Goal: Task Accomplishment & Management: Use online tool/utility

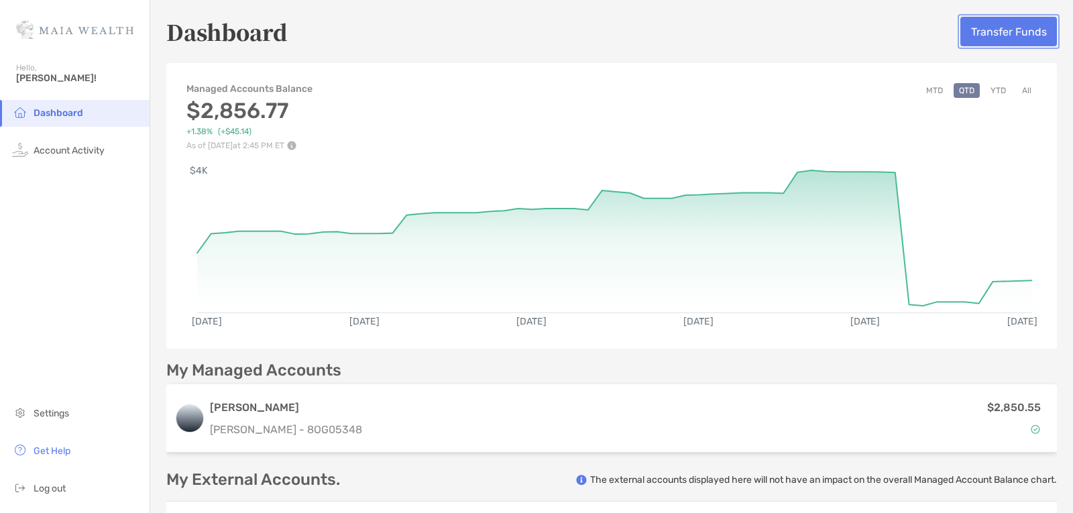
click at [1003, 26] on button "Transfer Funds" at bounding box center [1008, 32] width 97 height 30
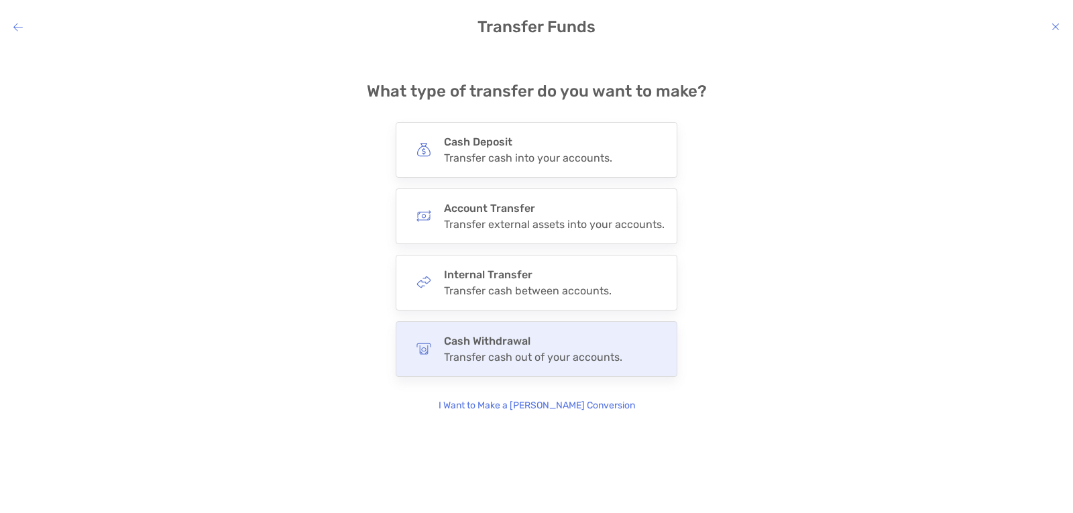
click at [495, 346] on h4 "Cash Withdrawal" at bounding box center [533, 341] width 178 height 13
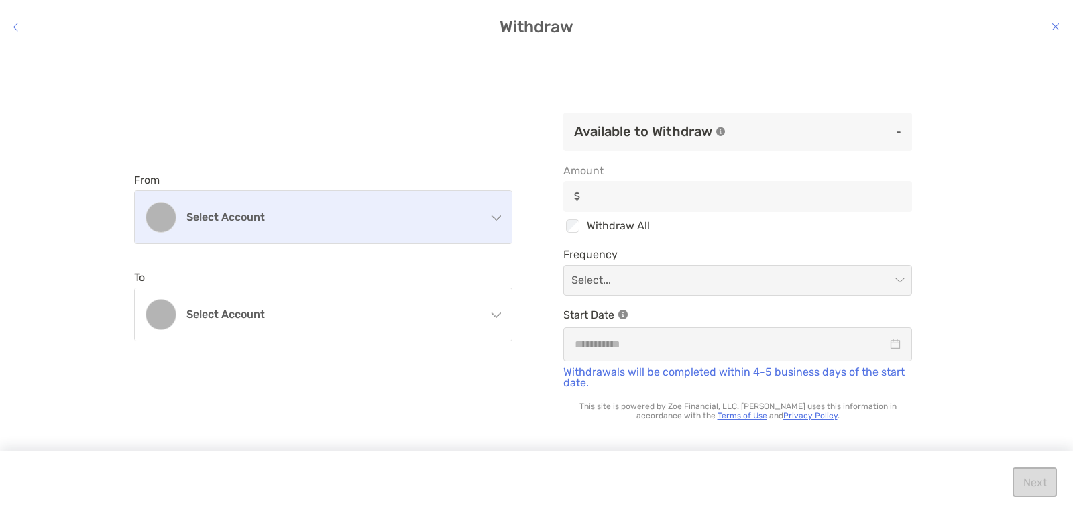
click at [498, 221] on div "Select account" at bounding box center [323, 217] width 377 height 52
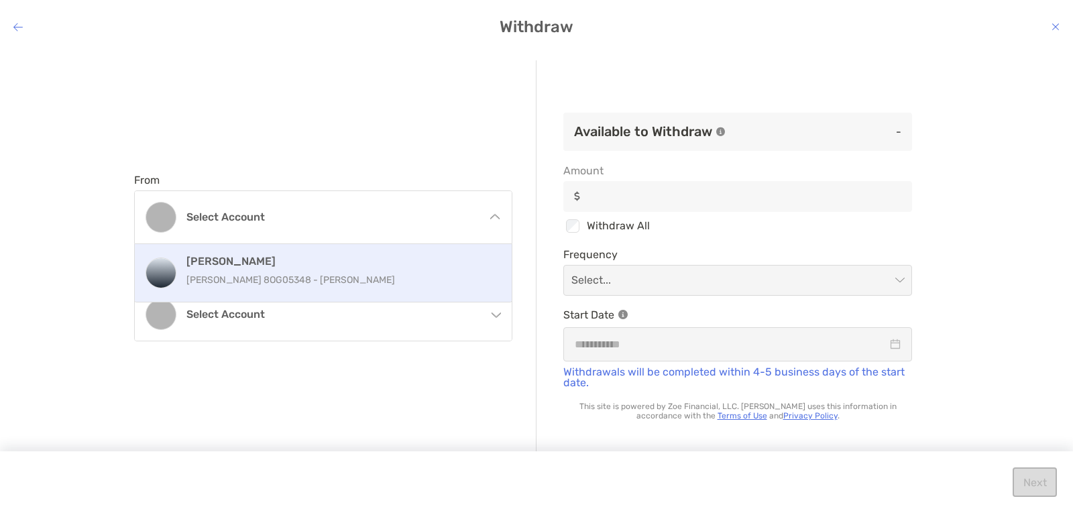
click at [419, 262] on h4 "[PERSON_NAME]" at bounding box center [337, 261] width 302 height 13
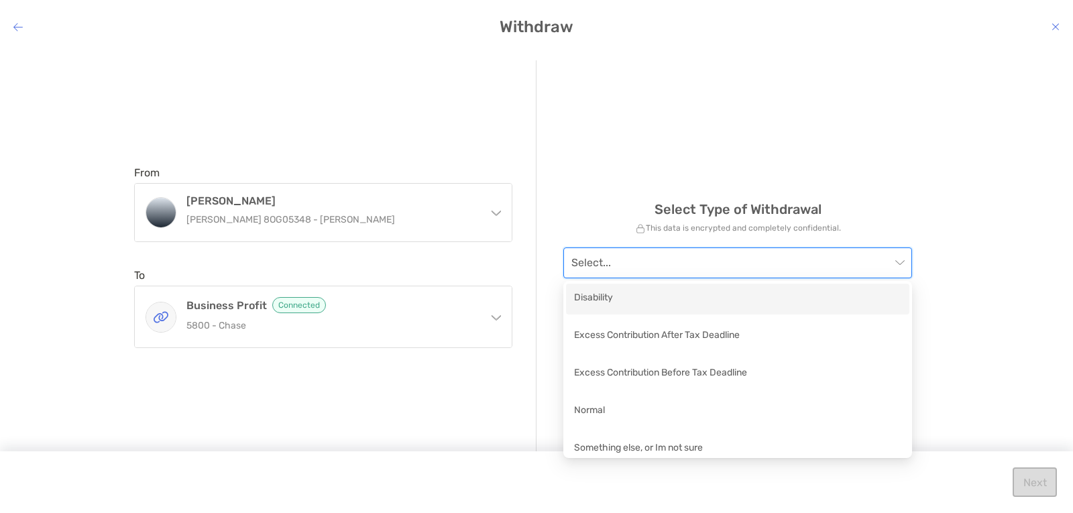
click at [632, 256] on input "modal" at bounding box center [730, 263] width 319 height 30
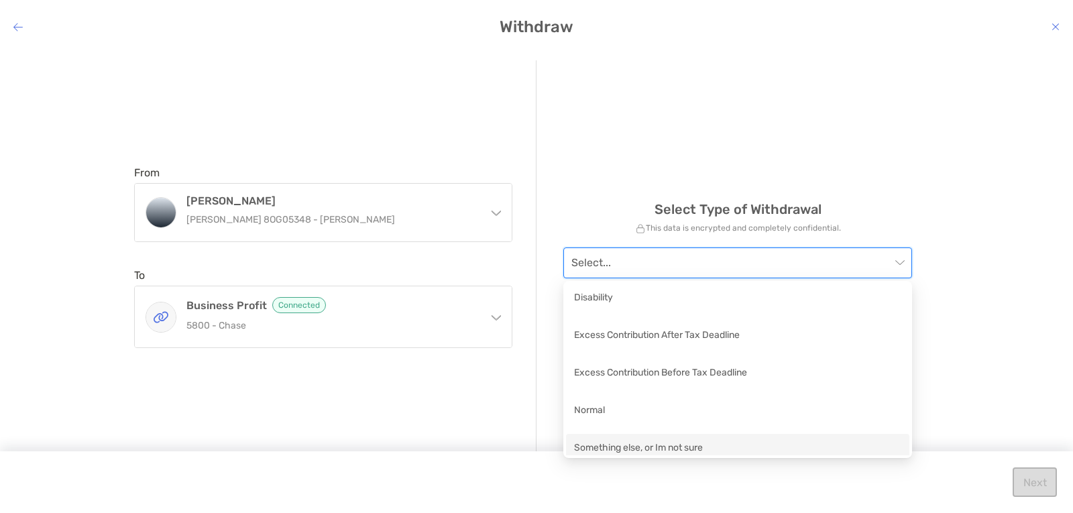
scroll to position [9, 0]
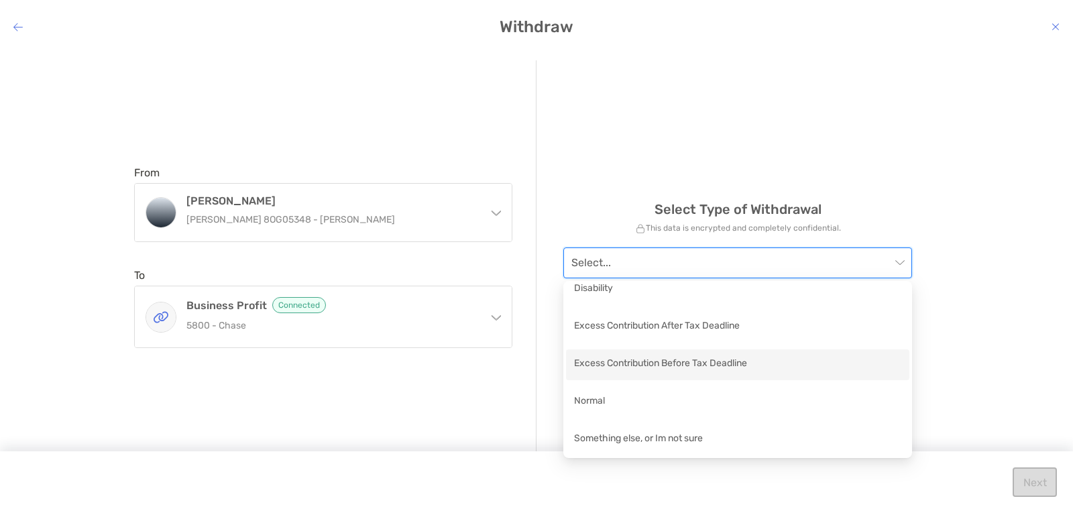
click at [639, 382] on div "Disability Excess Contribution After Tax Deadline Excess Contribution Before Ta…" at bounding box center [737, 364] width 343 height 181
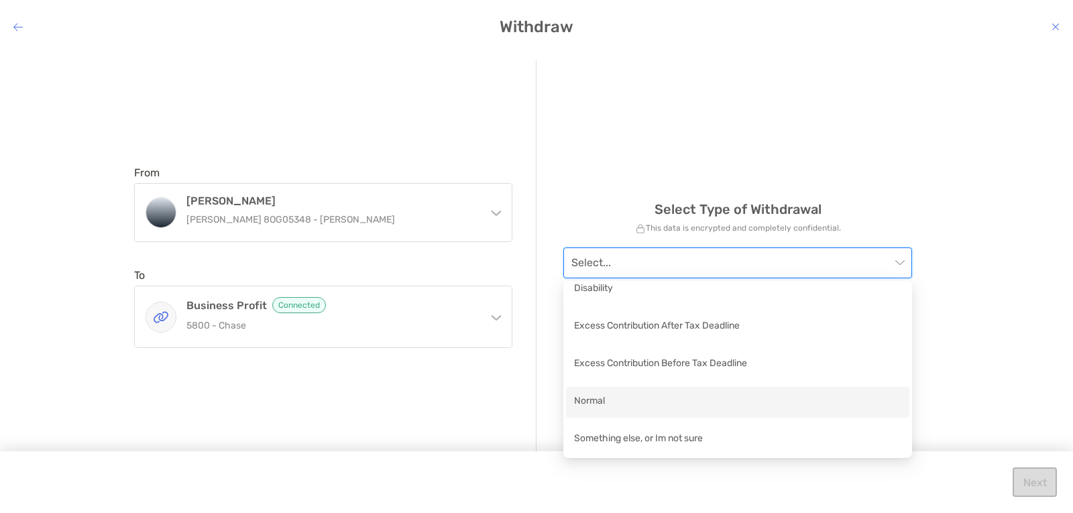
click at [617, 391] on div "Normal" at bounding box center [737, 402] width 343 height 31
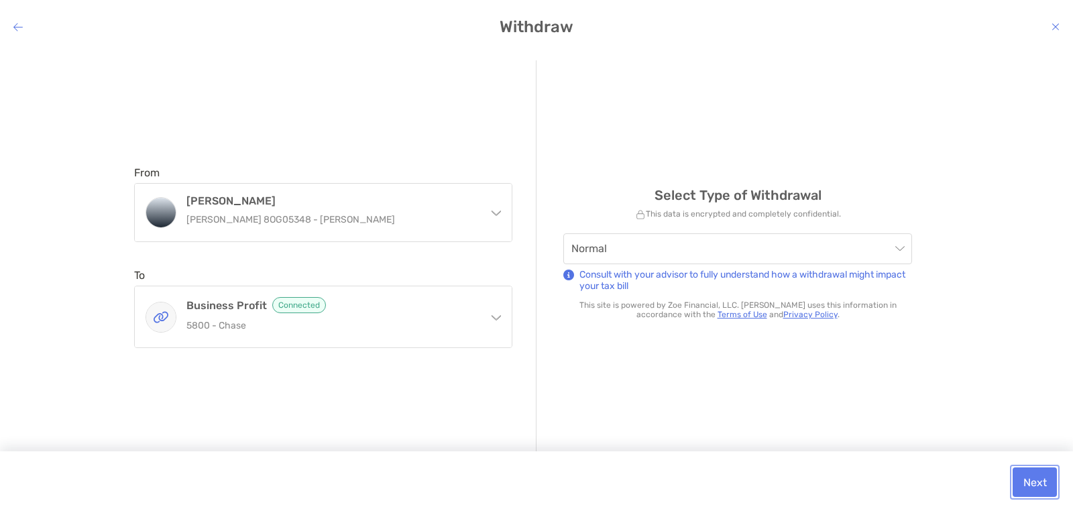
click at [1033, 481] on button "Next" at bounding box center [1035, 482] width 44 height 30
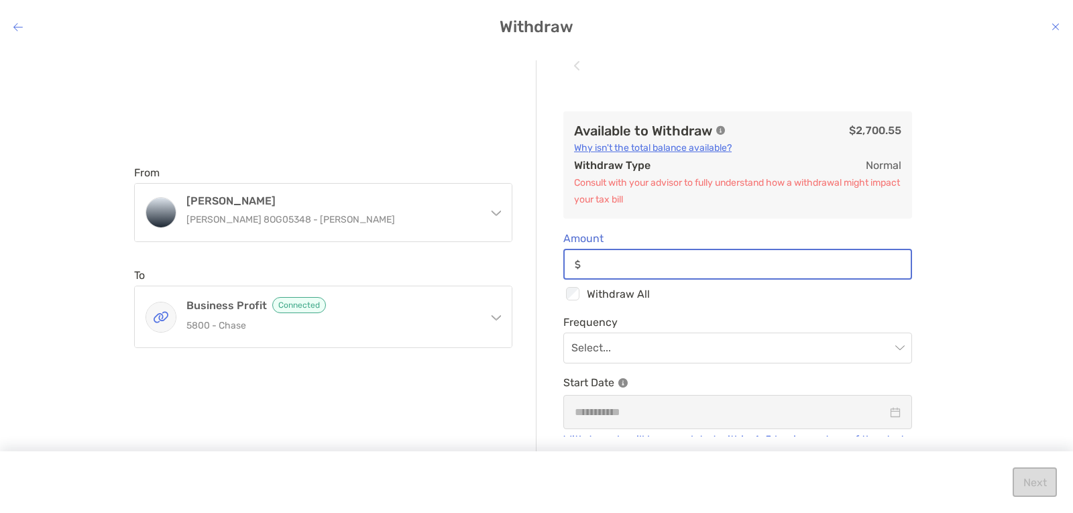
click at [603, 263] on input "Amount" at bounding box center [748, 264] width 325 height 11
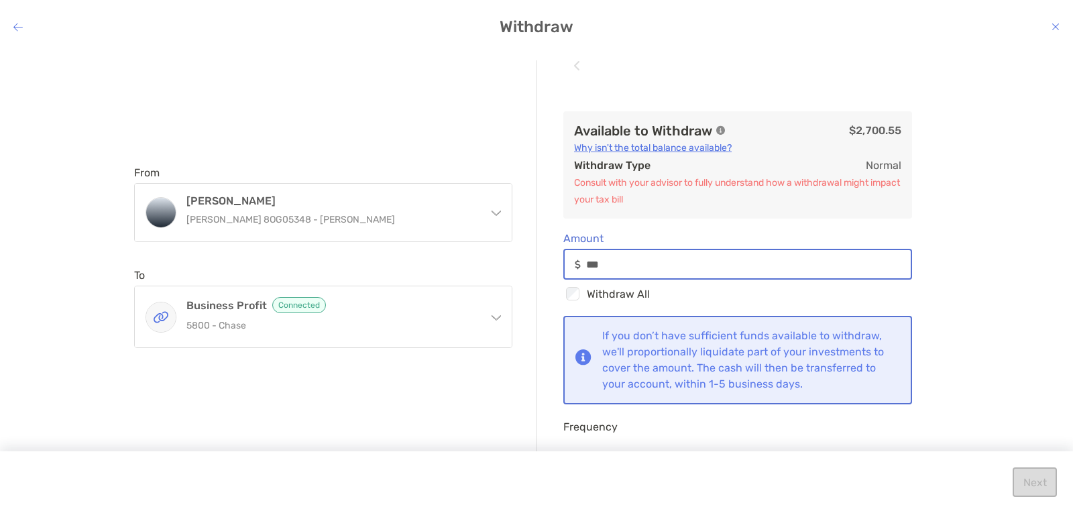
type input "***"
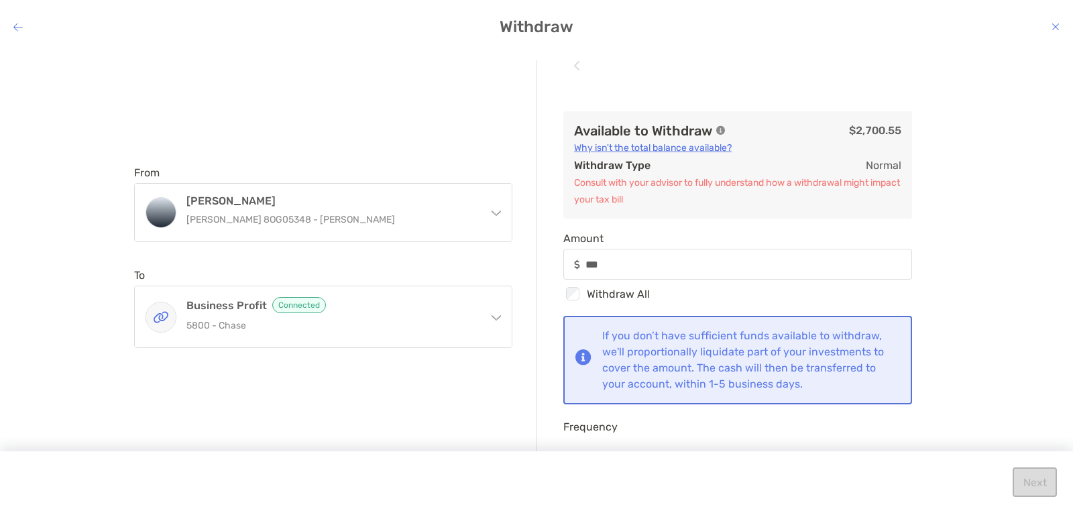
click at [684, 296] on div "Checkbox Withdraw All" at bounding box center [737, 293] width 349 height 17
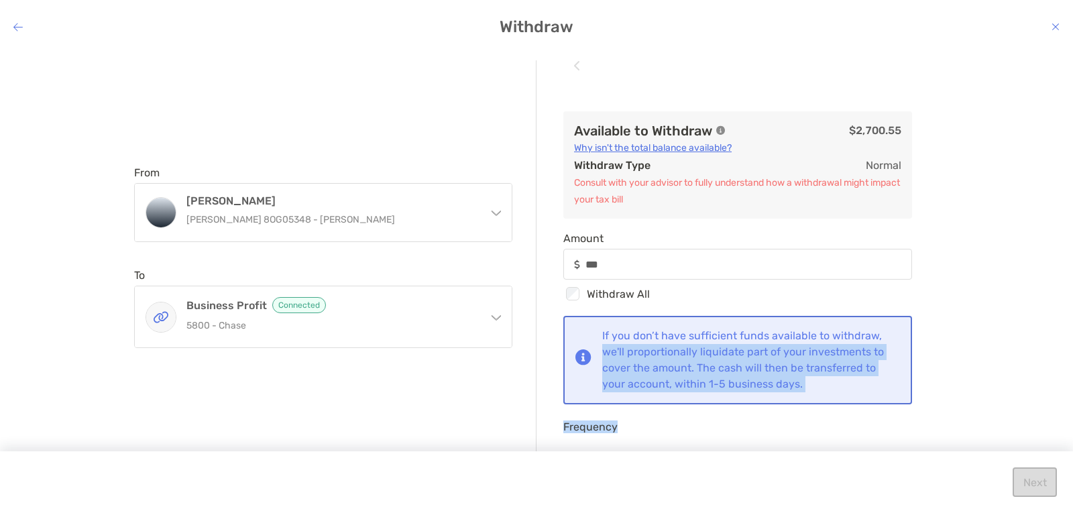
drag, startPoint x: 718, startPoint y: 424, endPoint x: 929, endPoint y: 312, distance: 239.1
click at [929, 312] on div "Available to Withdraw $2,700.55 Why isn't the total balance available? Withdraw…" at bounding box center [737, 260] width 402 height 352
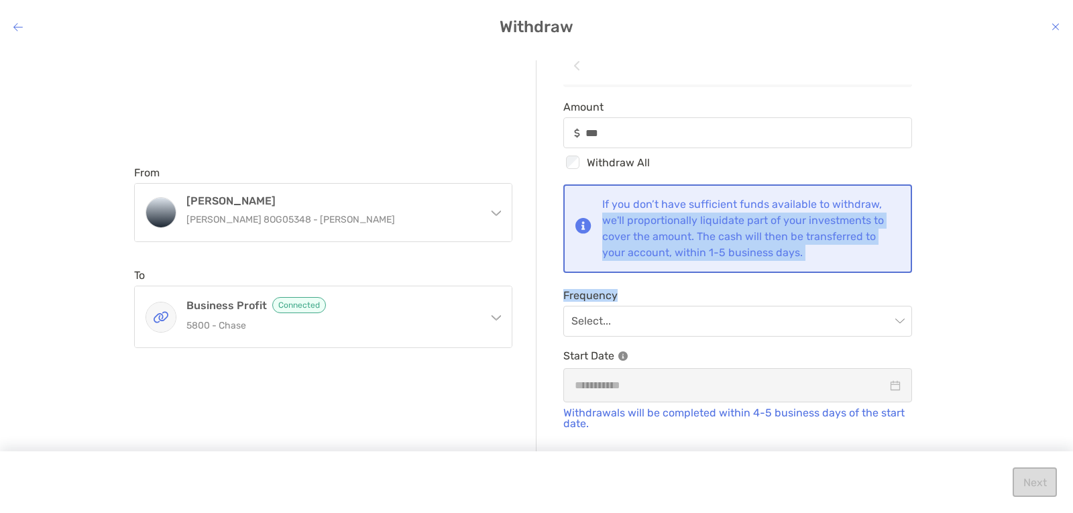
scroll to position [133, 0]
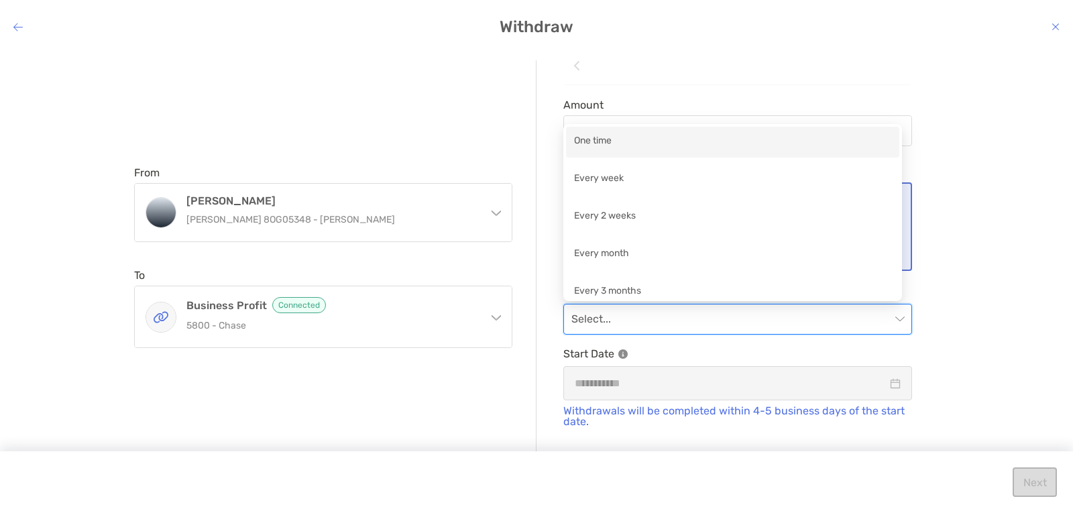
click at [807, 320] on input "modal" at bounding box center [730, 319] width 319 height 30
click at [799, 143] on div "One time" at bounding box center [732, 141] width 317 height 17
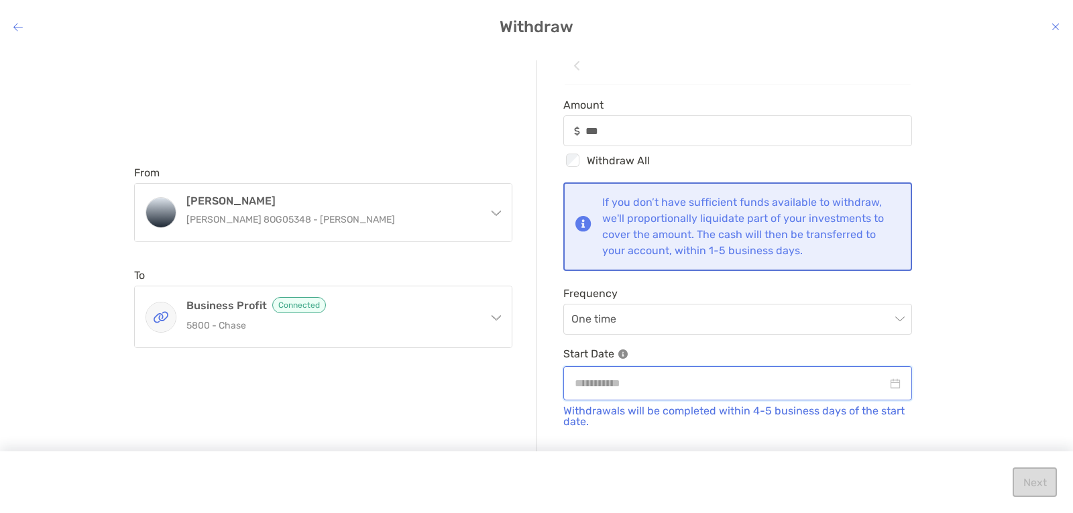
click at [687, 380] on input "modal" at bounding box center [731, 383] width 312 height 17
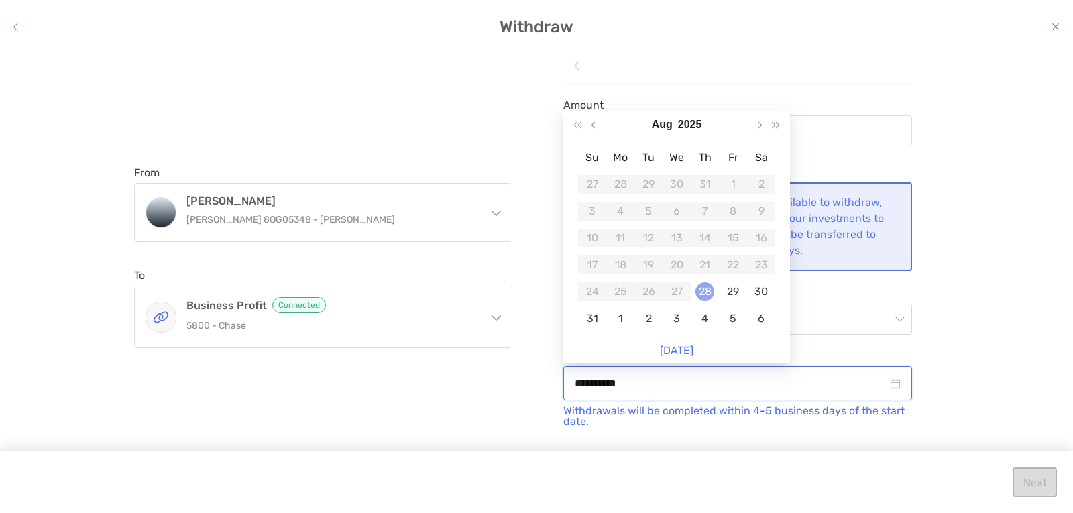
type input "**********"
click at [703, 294] on div "28" at bounding box center [704, 291] width 19 height 19
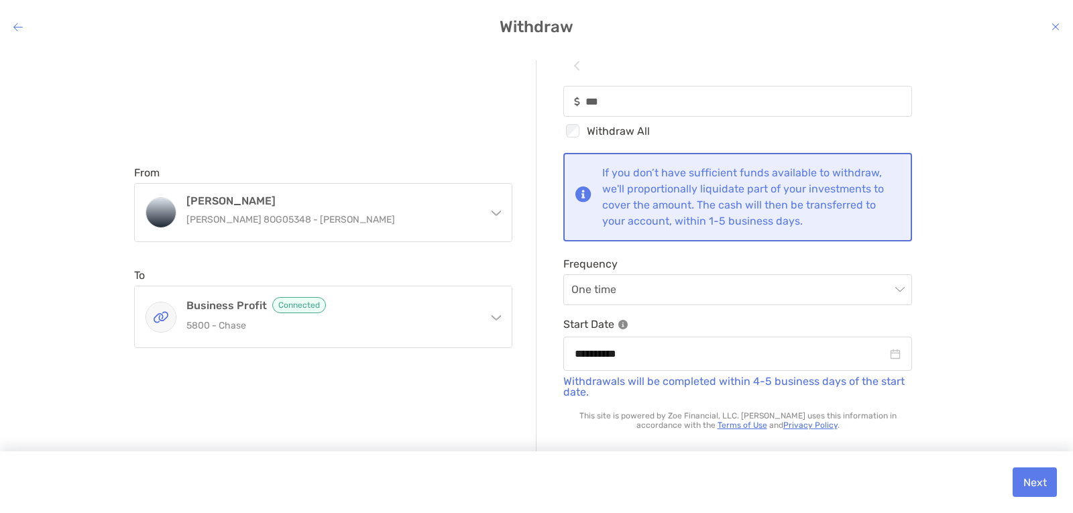
scroll to position [164, 0]
click at [1035, 485] on button "Next" at bounding box center [1035, 482] width 44 height 30
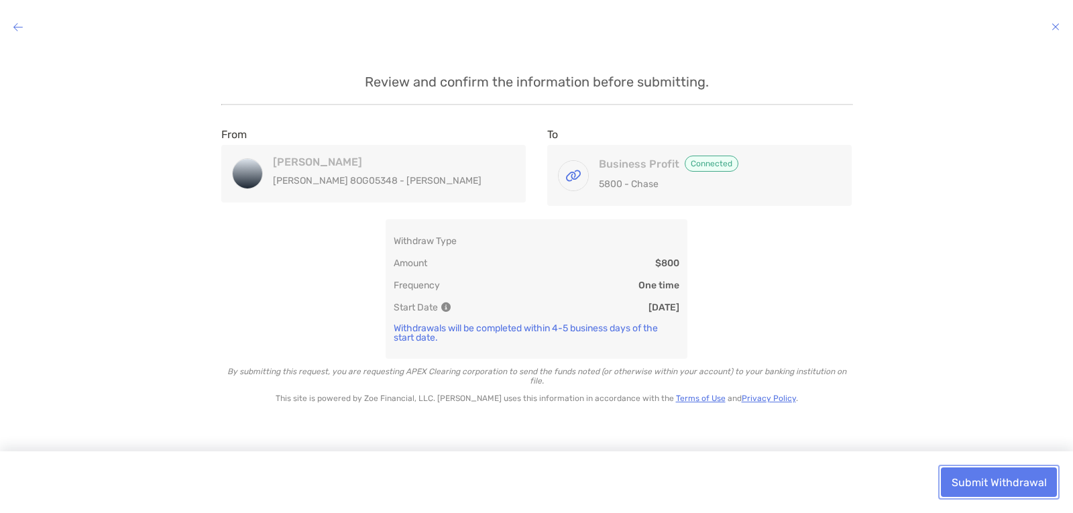
click at [978, 481] on button "Submit Withdrawal" at bounding box center [999, 482] width 116 height 30
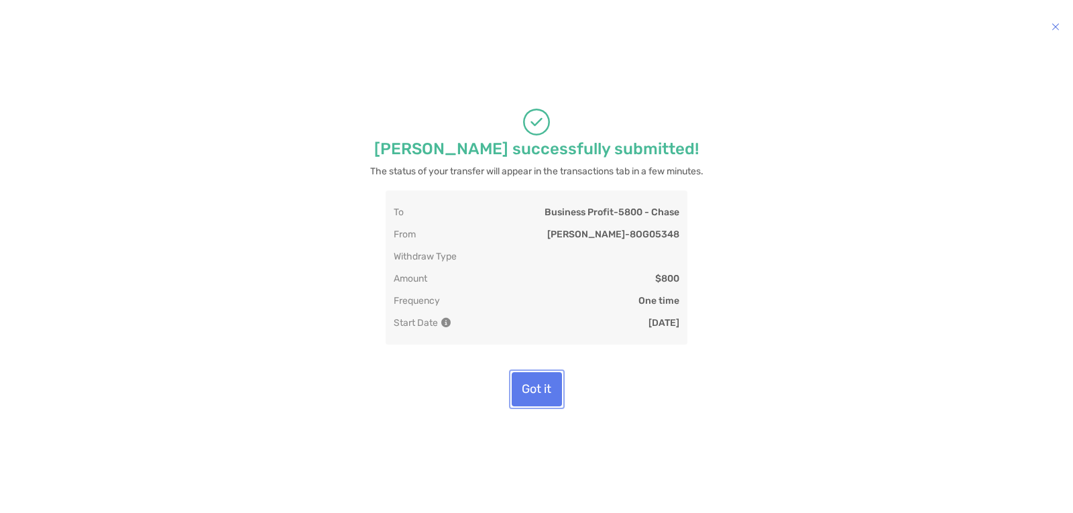
click at [540, 382] on button "Got it" at bounding box center [537, 389] width 50 height 34
